Goal: Communication & Community: Answer question/provide support

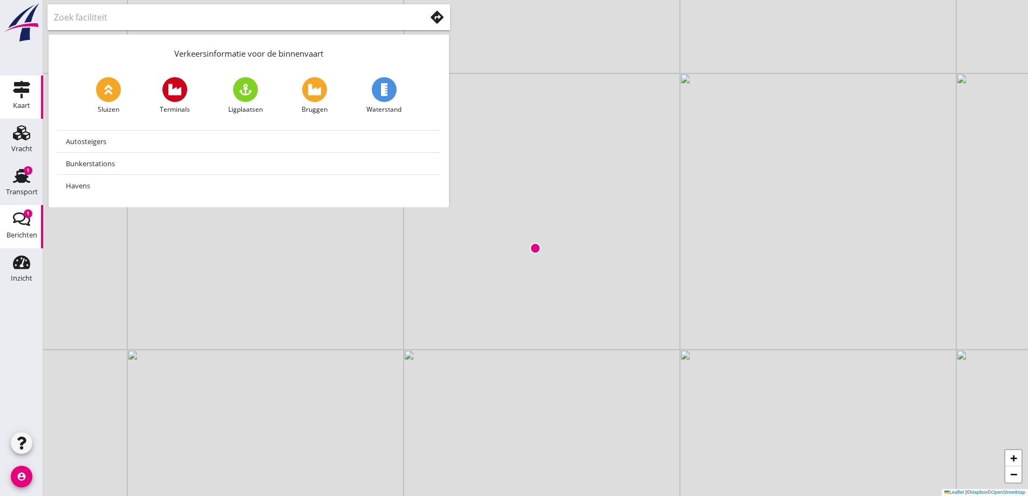
click at [24, 220] on use at bounding box center [21, 219] width 17 height 13
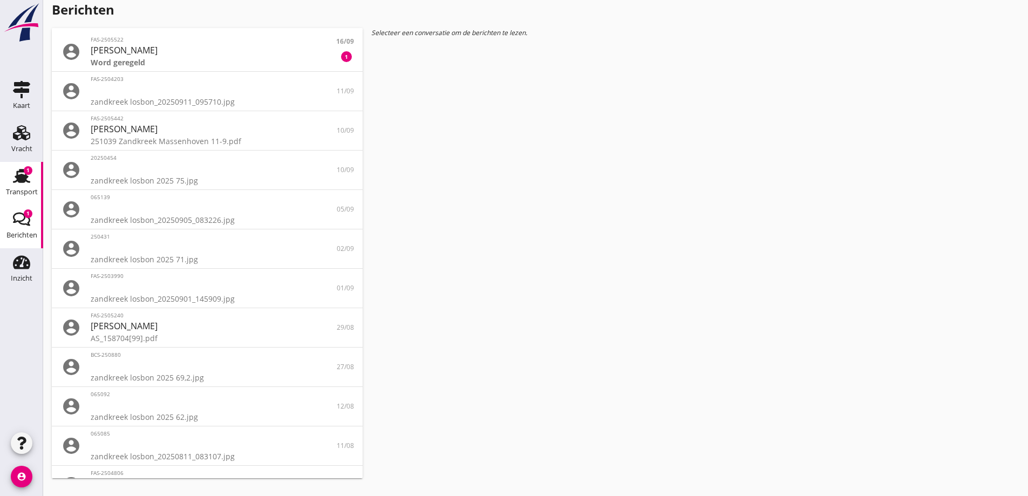
click at [16, 181] on use at bounding box center [21, 176] width 17 height 14
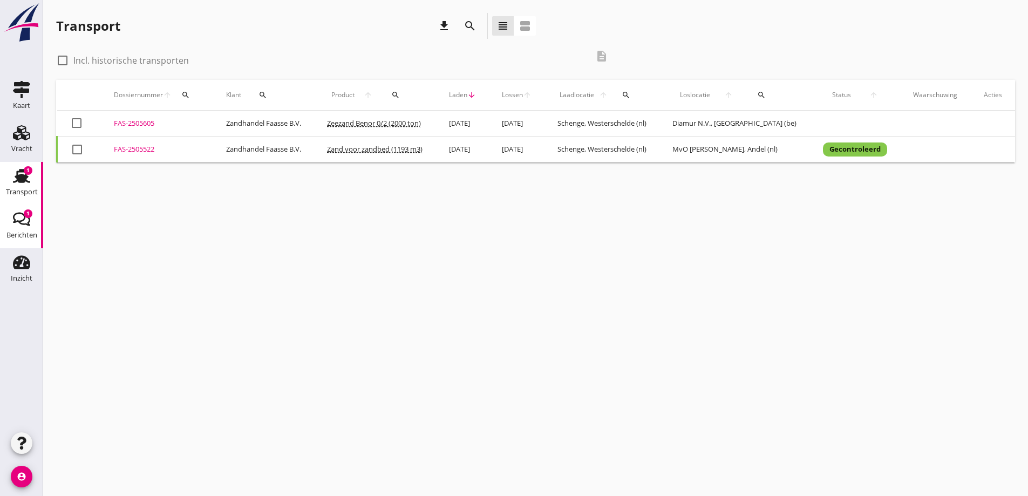
click at [29, 210] on div "1" at bounding box center [28, 213] width 9 height 9
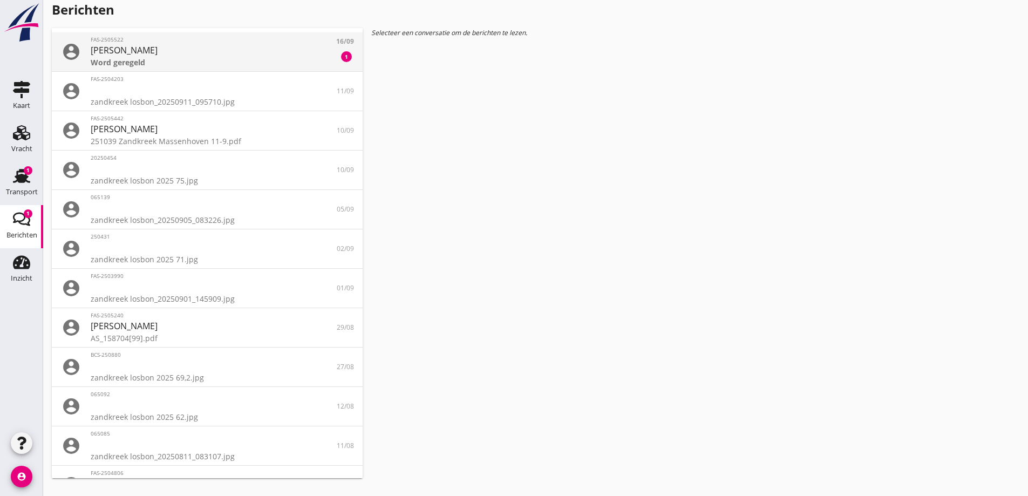
click at [222, 50] on div "[PERSON_NAME]" at bounding box center [207, 50] width 233 height 13
